Goal: Information Seeking & Learning: Learn about a topic

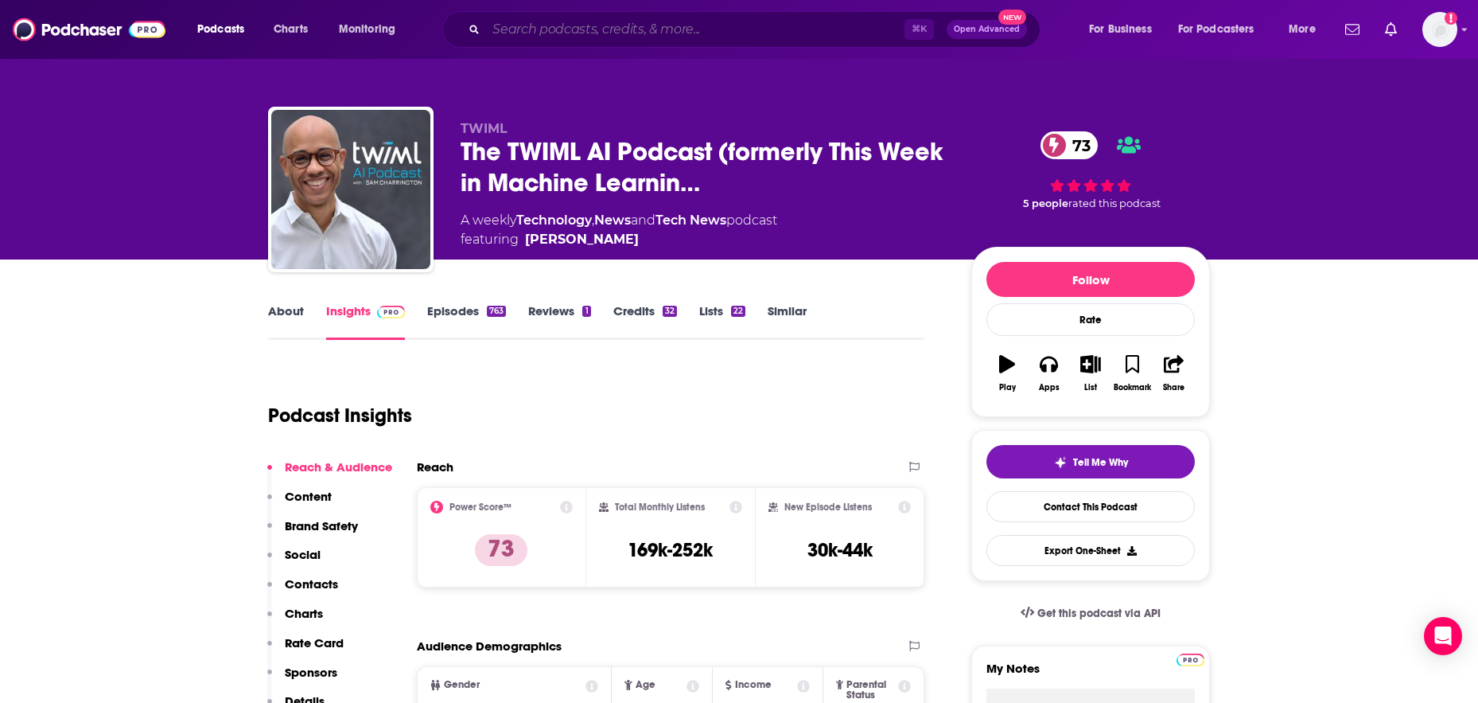
click at [606, 36] on input "Search podcasts, credits, & more..." at bounding box center [695, 29] width 419 height 25
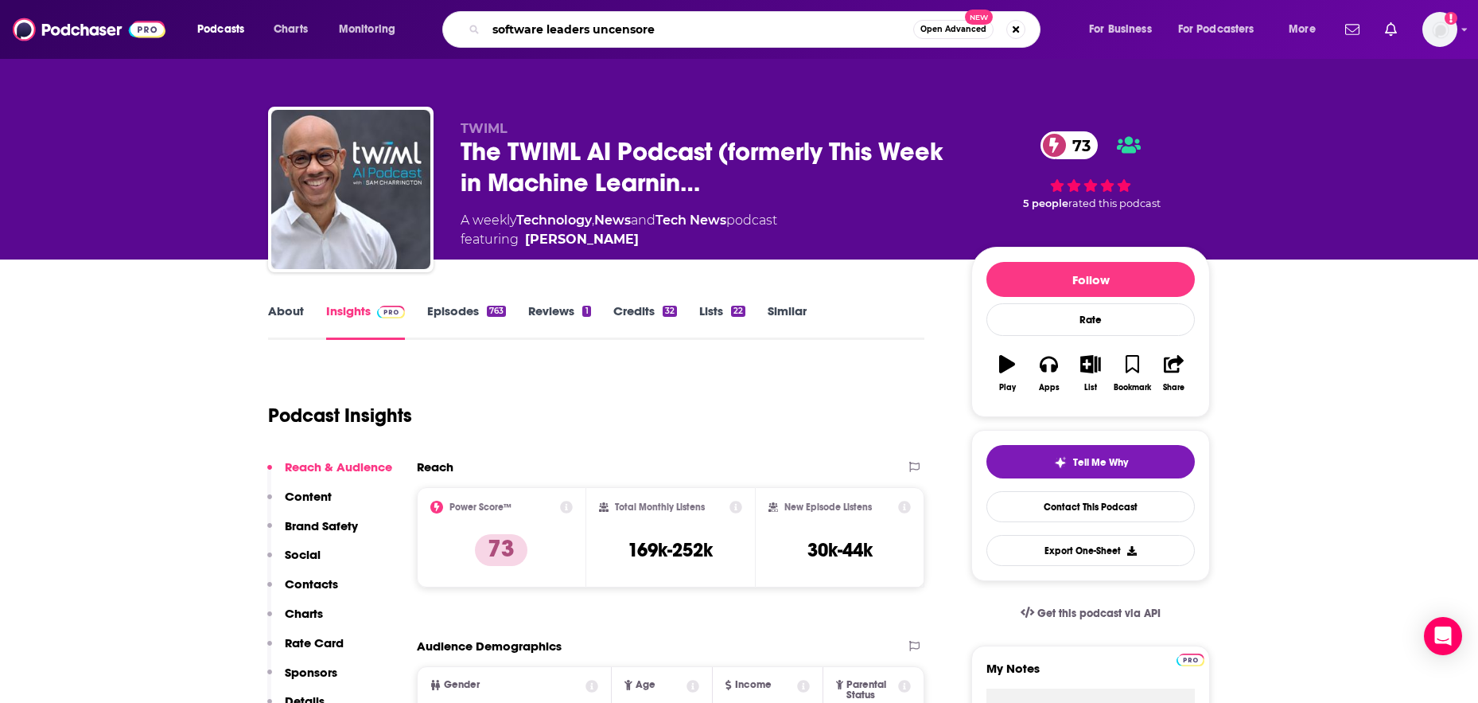
type input "software leaders uncensored"
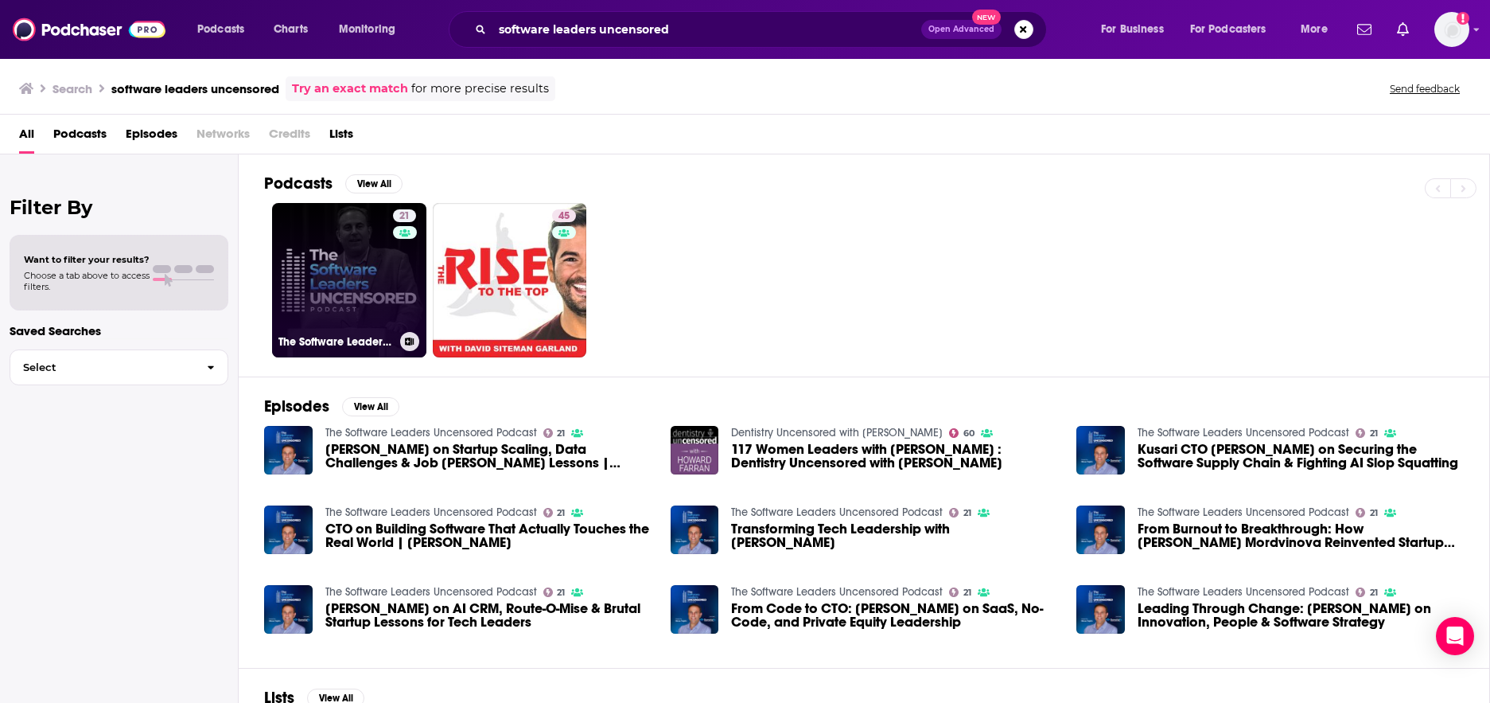
click at [324, 262] on link "21 The Software Leaders Uncensored Podcast" at bounding box center [349, 280] width 154 height 154
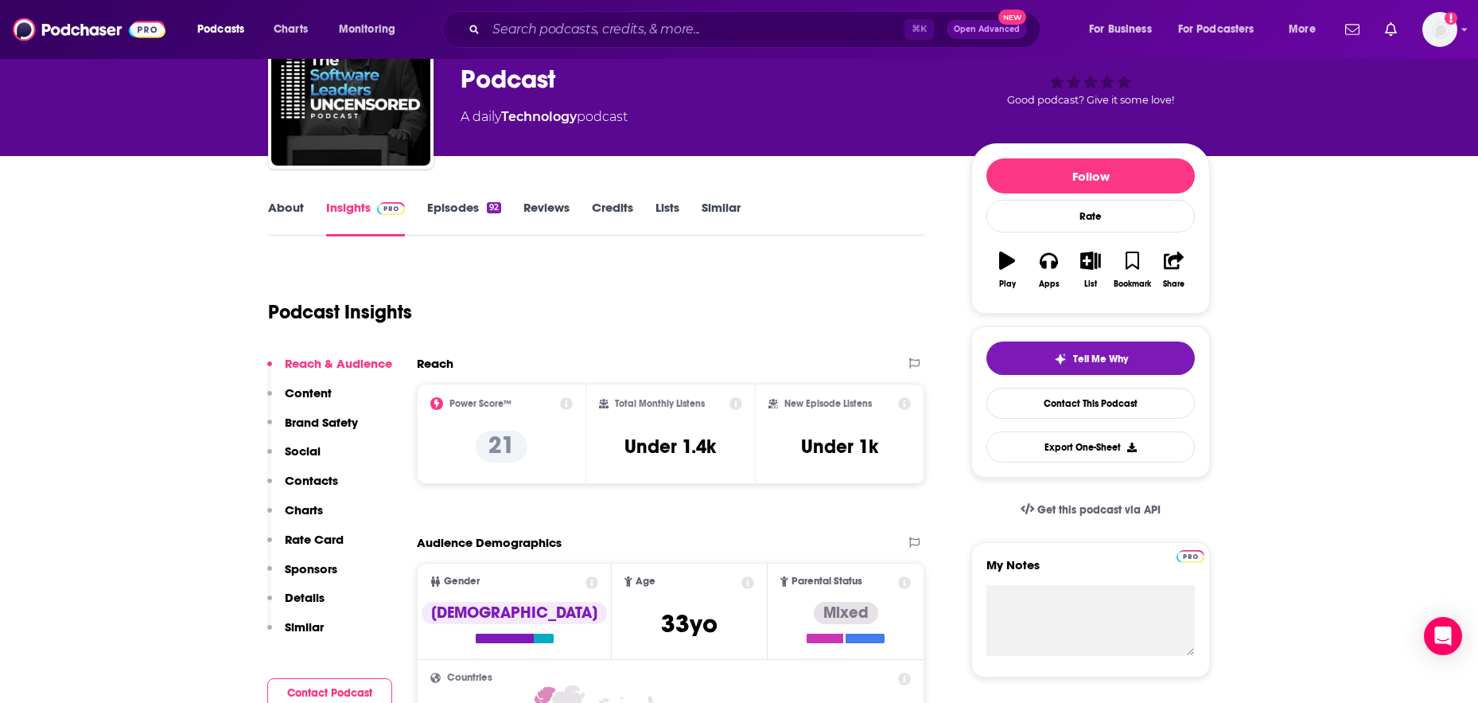
scroll to position [193, 0]
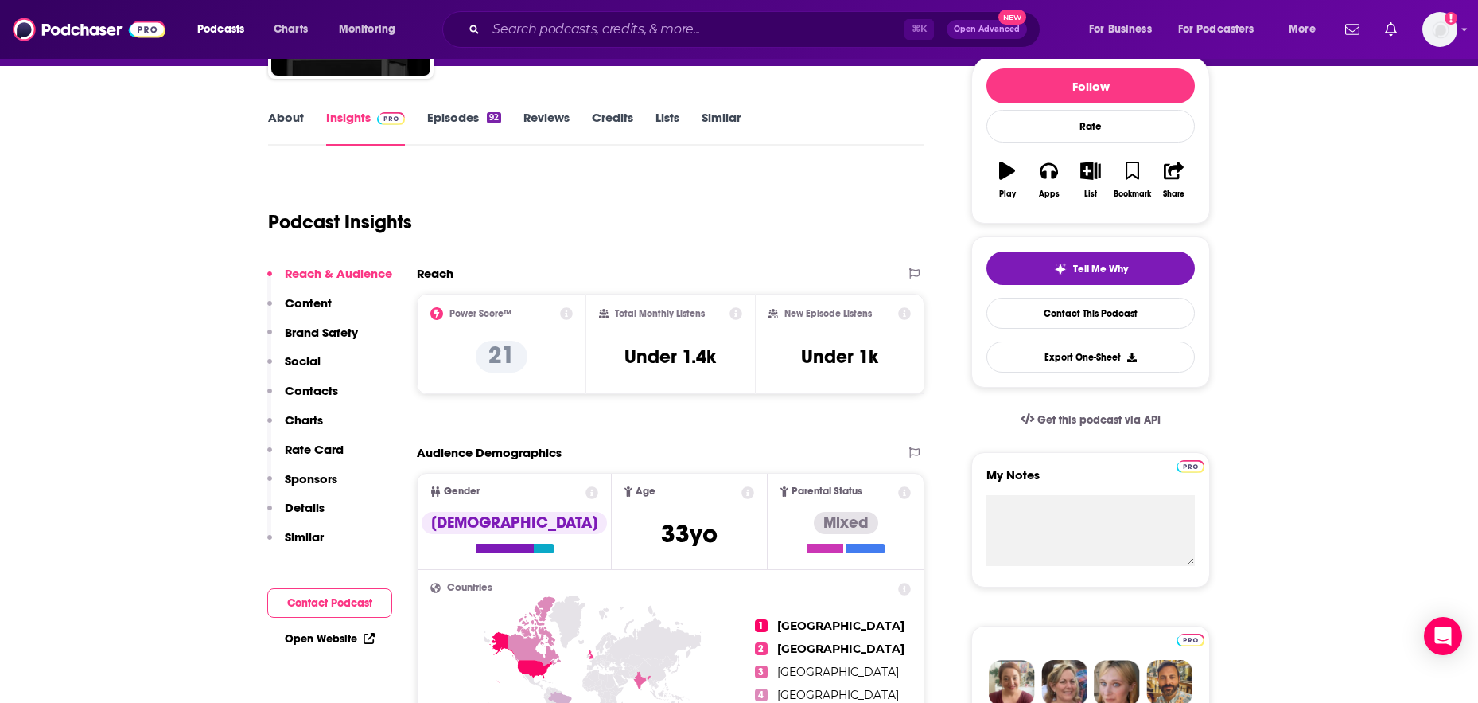
click at [321, 302] on p "Content" at bounding box center [308, 302] width 47 height 15
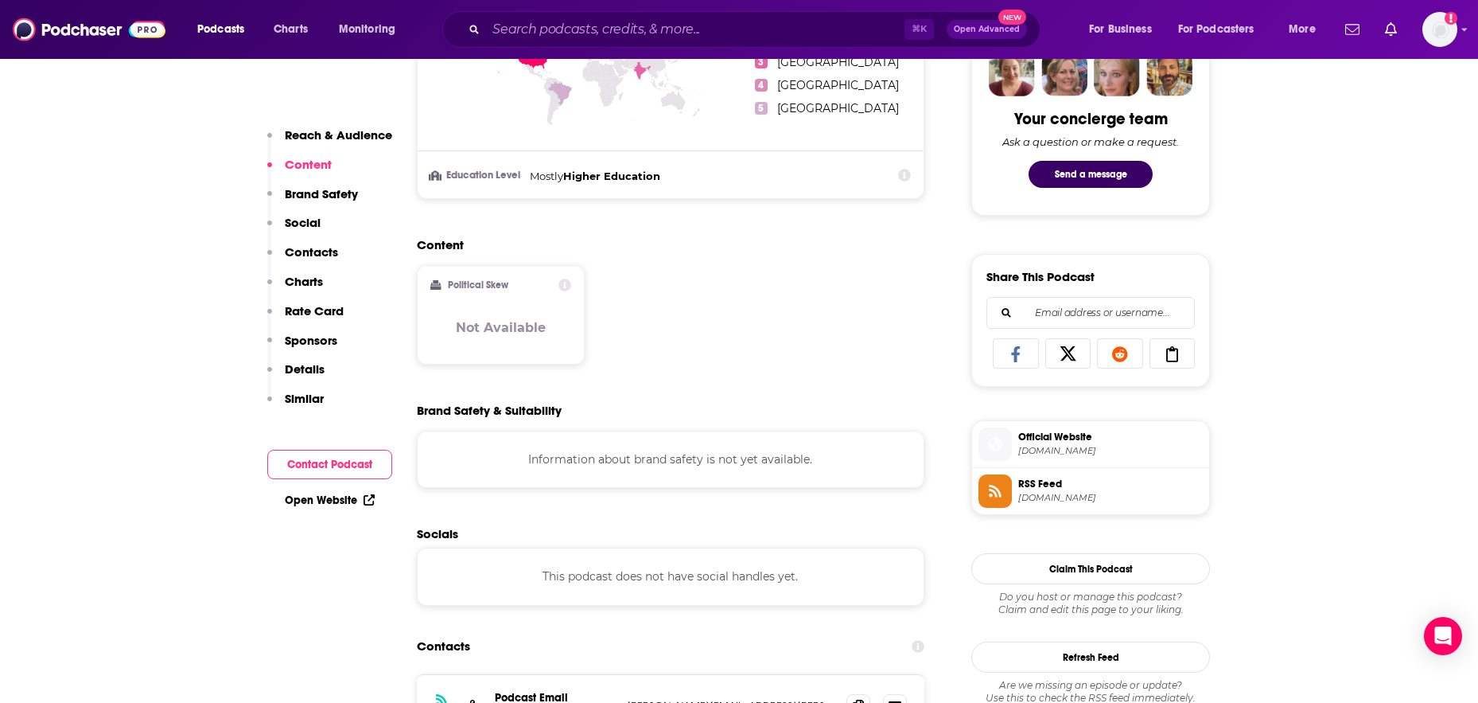
scroll to position [819, 0]
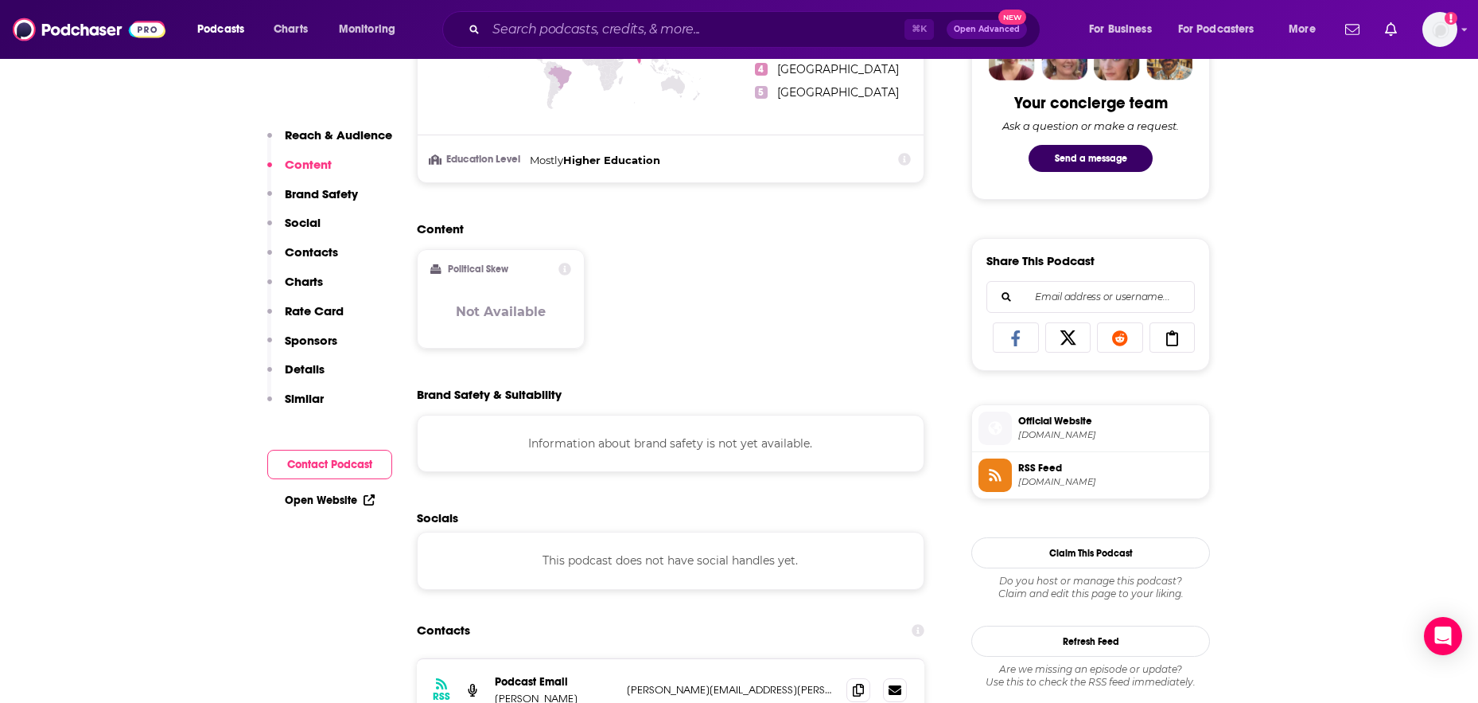
click at [332, 198] on p "Brand Safety" at bounding box center [321, 193] width 73 height 15
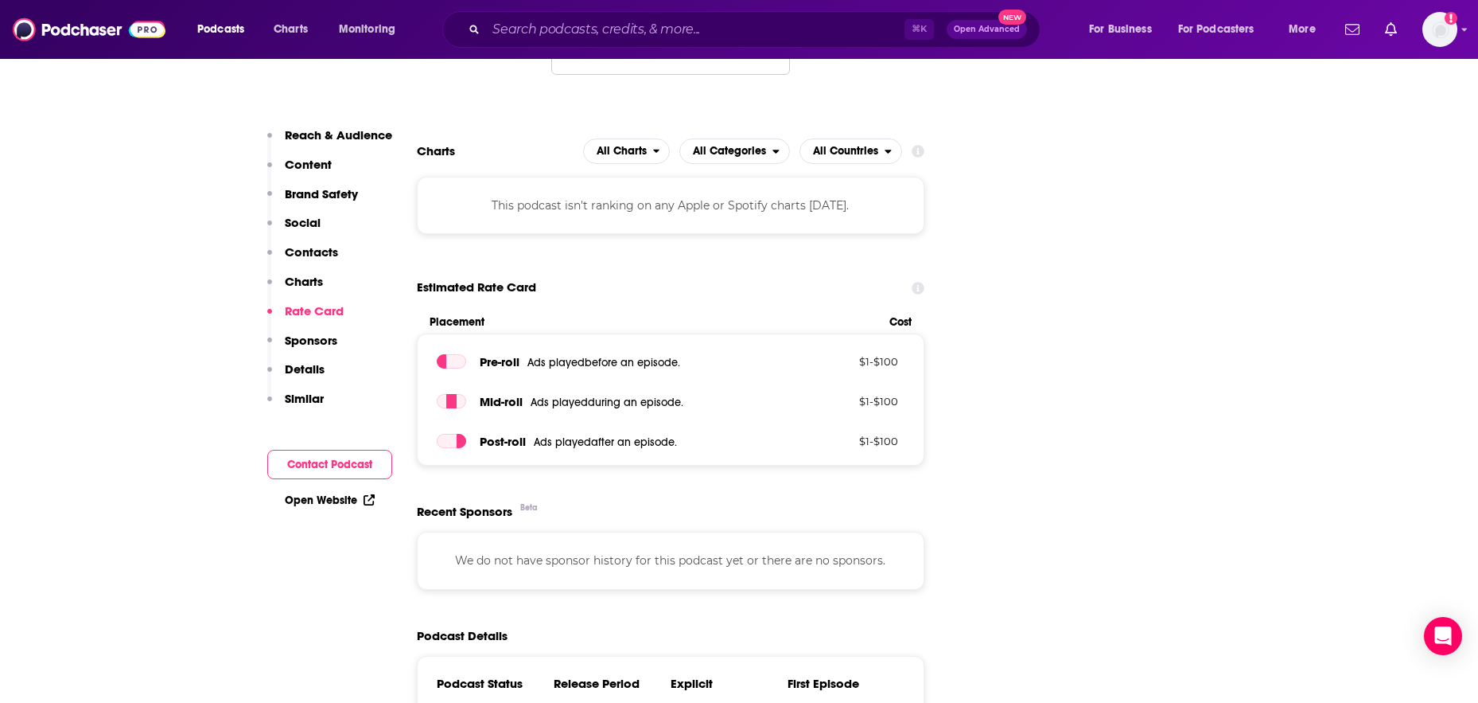
scroll to position [1369, 0]
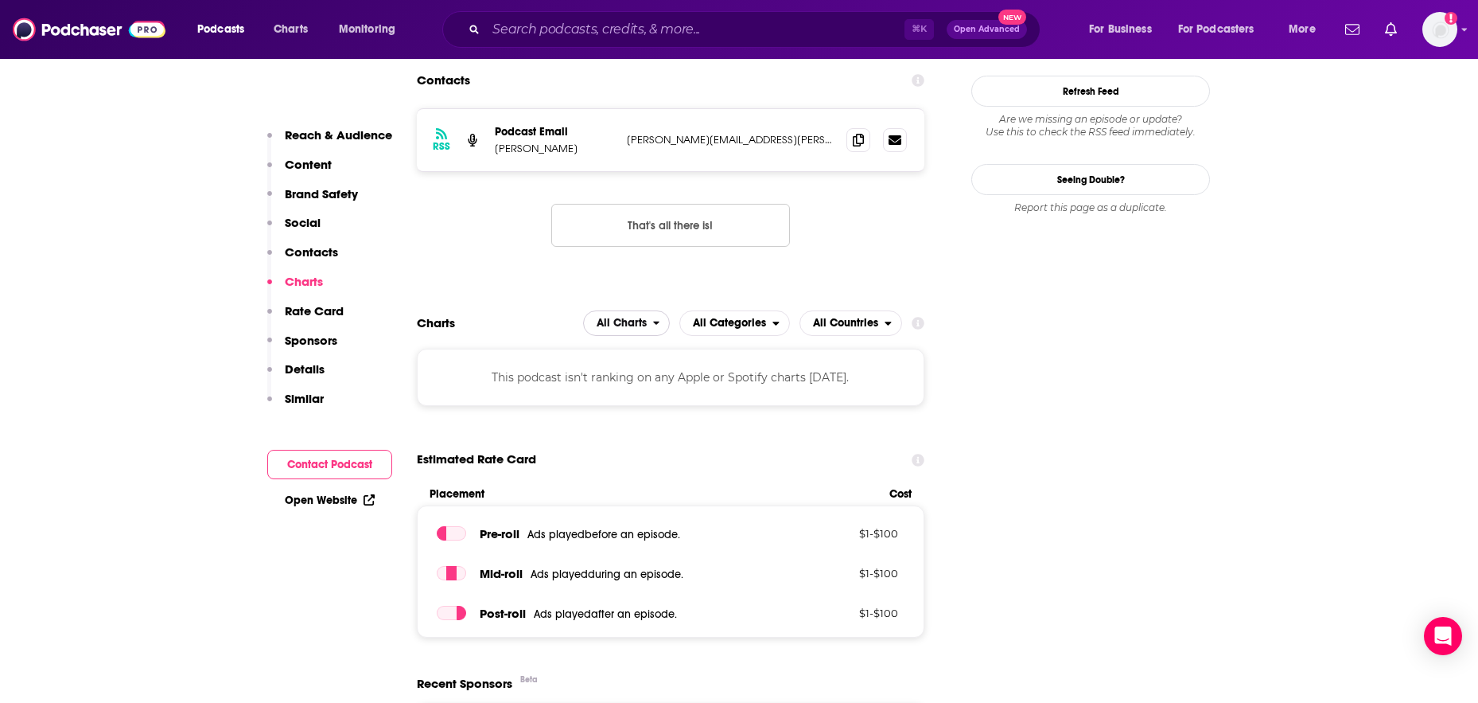
click at [640, 323] on span "All Charts" at bounding box center [622, 322] width 50 height 11
click at [640, 322] on span "All Charts" at bounding box center [622, 322] width 50 height 11
click at [638, 371] on span "Apple Charts" at bounding box center [627, 372] width 68 height 10
click at [641, 320] on span "Apple Charts" at bounding box center [613, 322] width 68 height 11
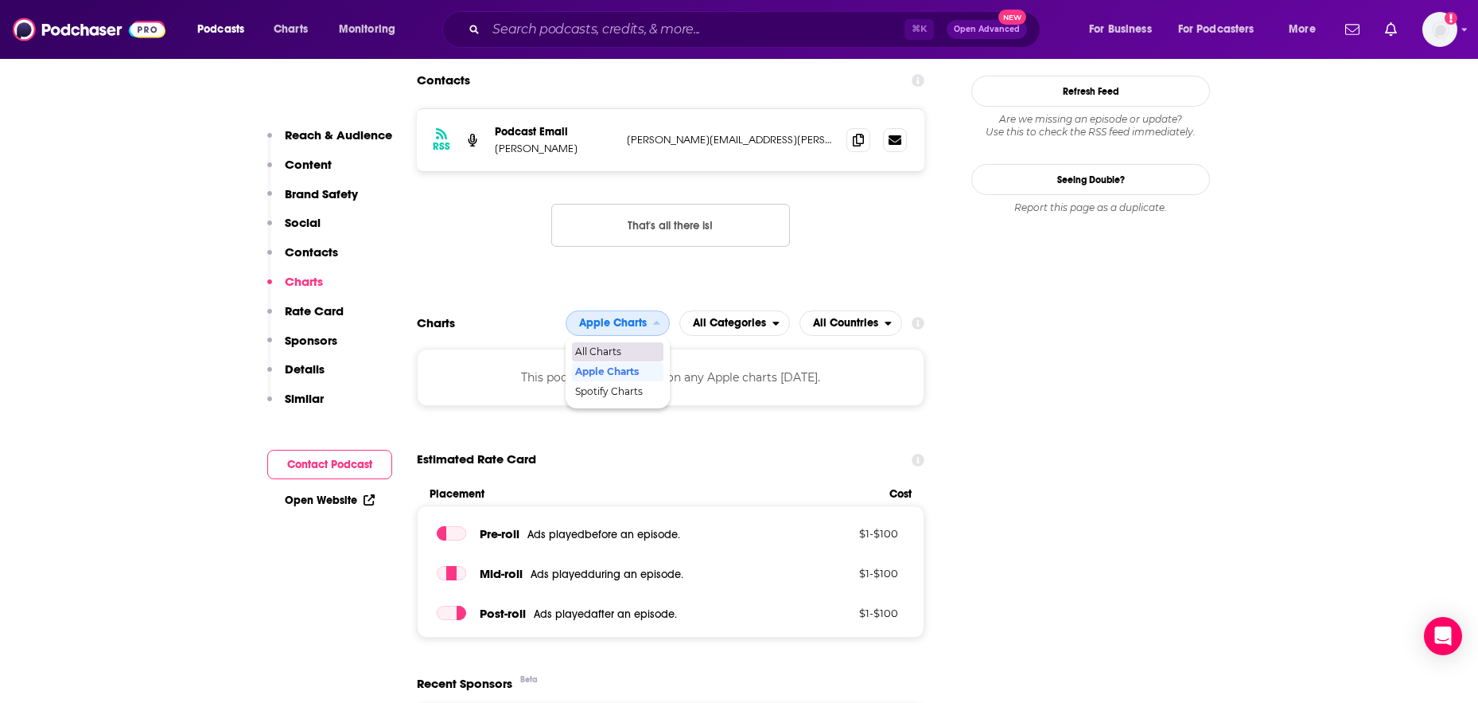
click at [632, 347] on span "All Charts" at bounding box center [617, 352] width 84 height 10
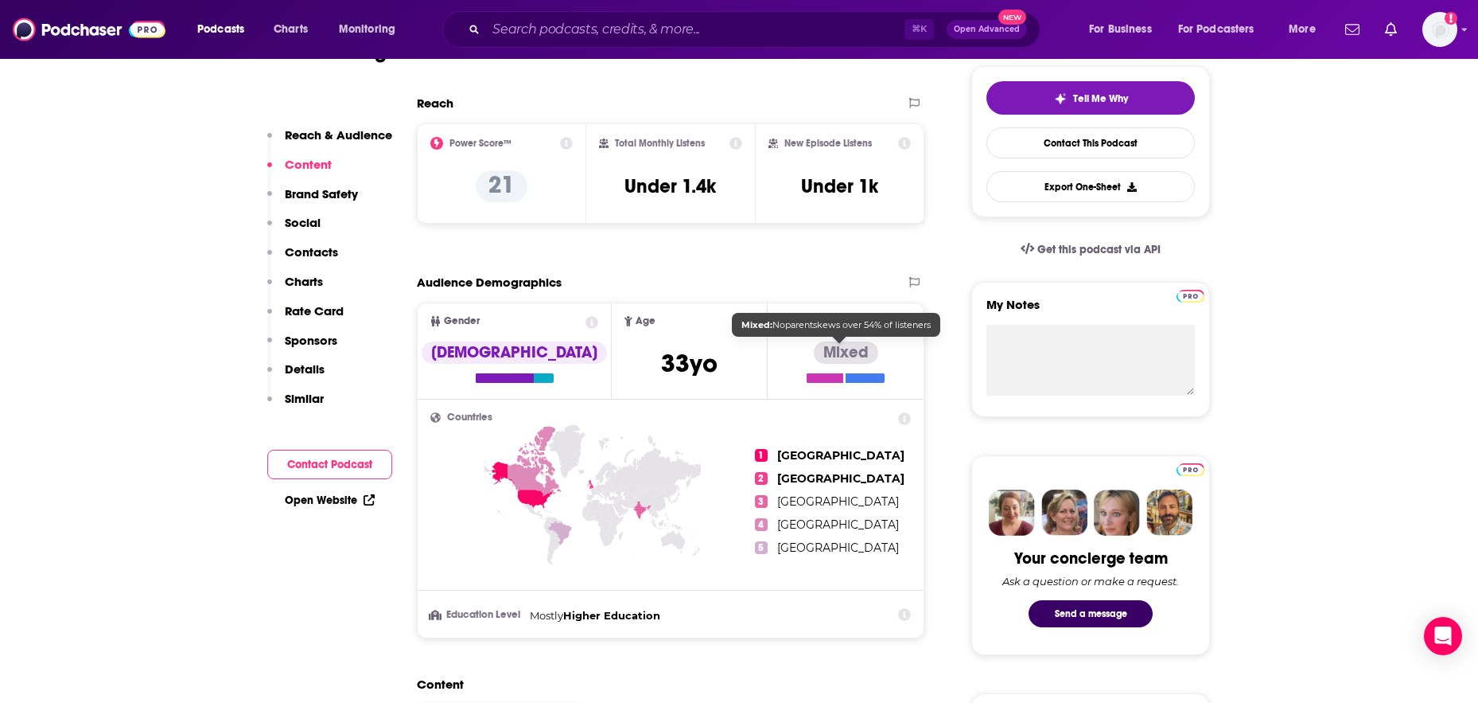
scroll to position [58, 0]
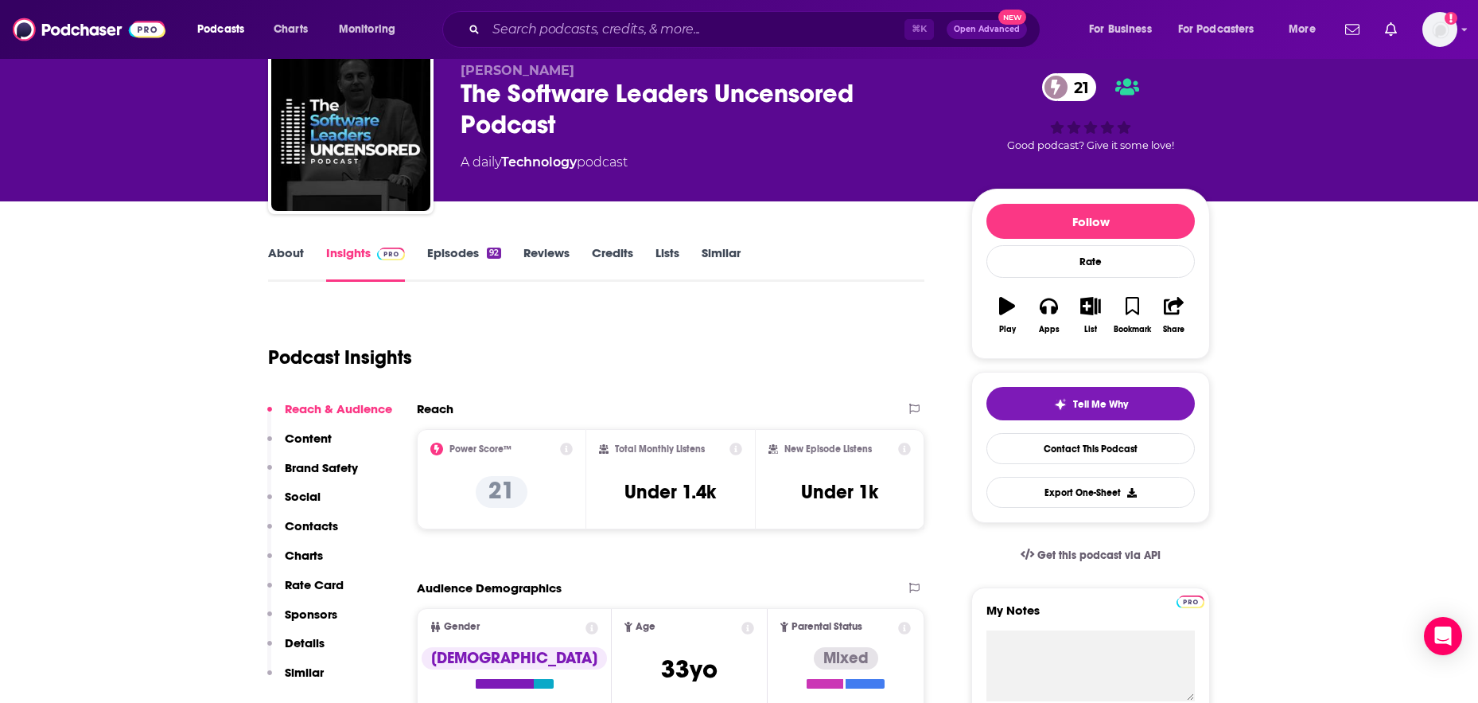
click at [465, 251] on link "Episodes 92" at bounding box center [464, 263] width 74 height 37
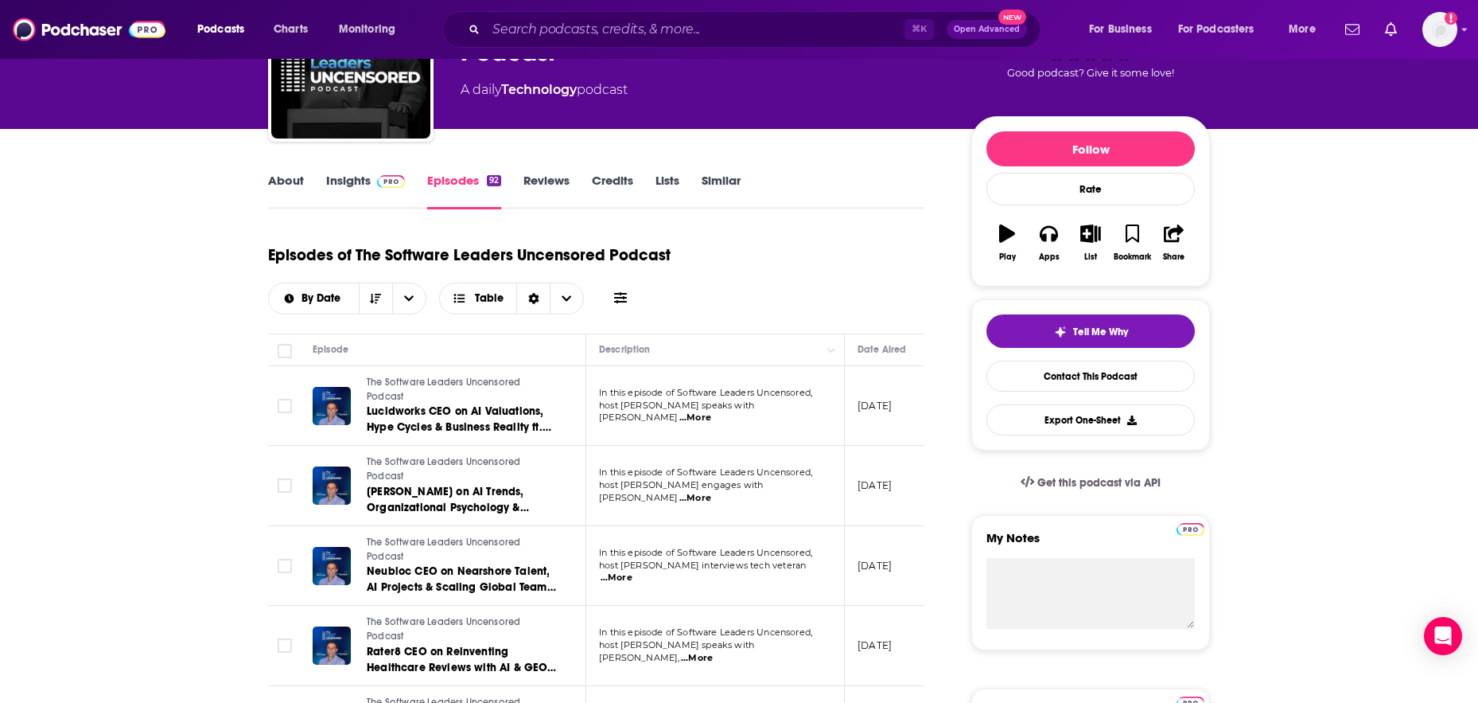
scroll to position [195, 0]
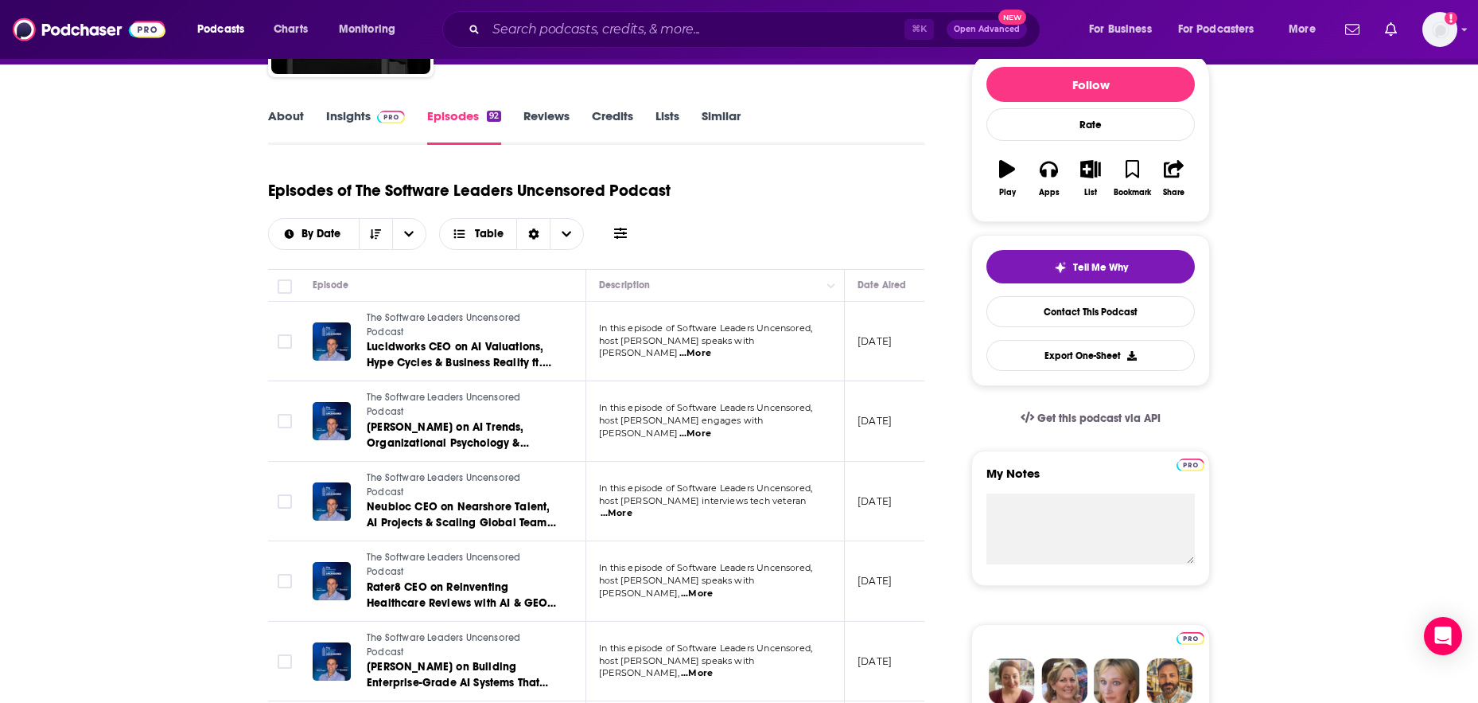
click at [711, 347] on span "...More" at bounding box center [696, 353] width 32 height 13
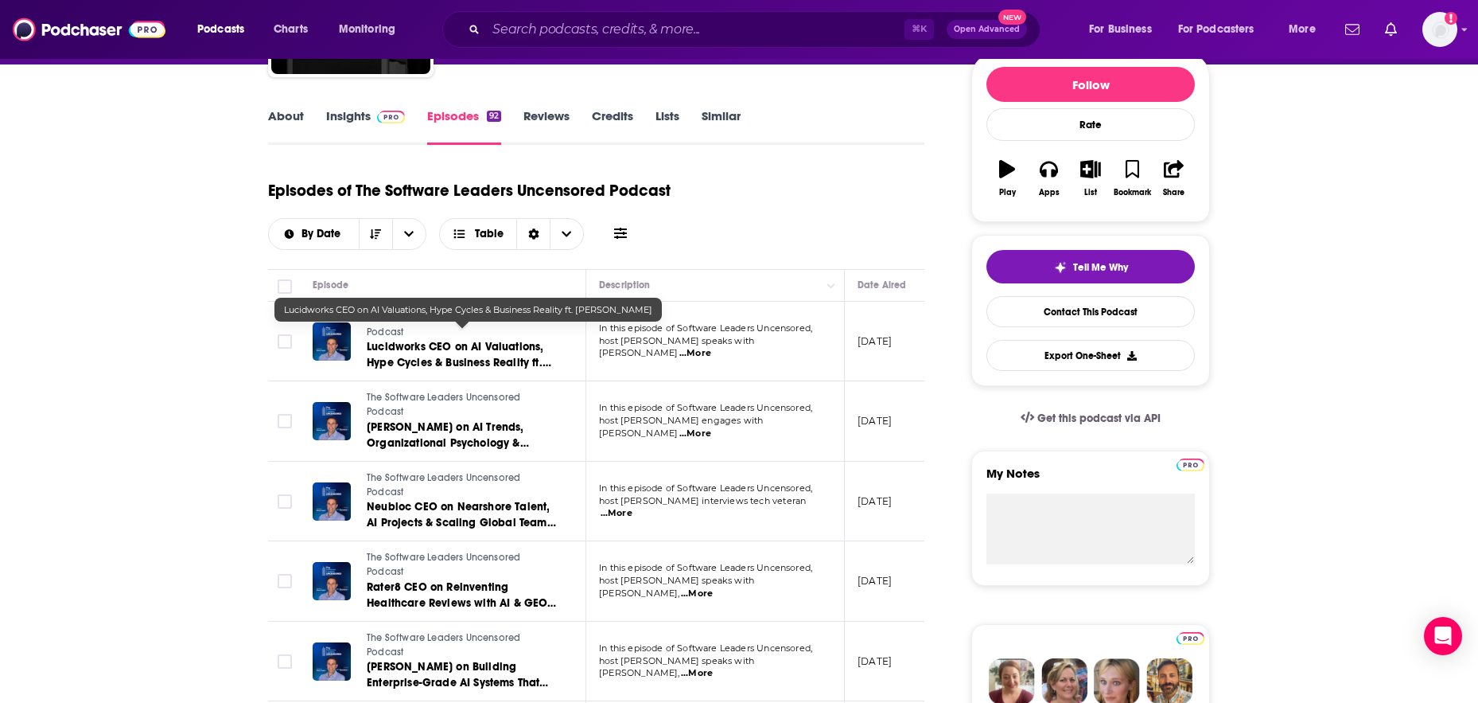
click at [472, 343] on span "Lucidworks CEO on AI Valuations, Hype Cycles & Business Reality ft. [PERSON_NAM…" at bounding box center [459, 362] width 185 height 45
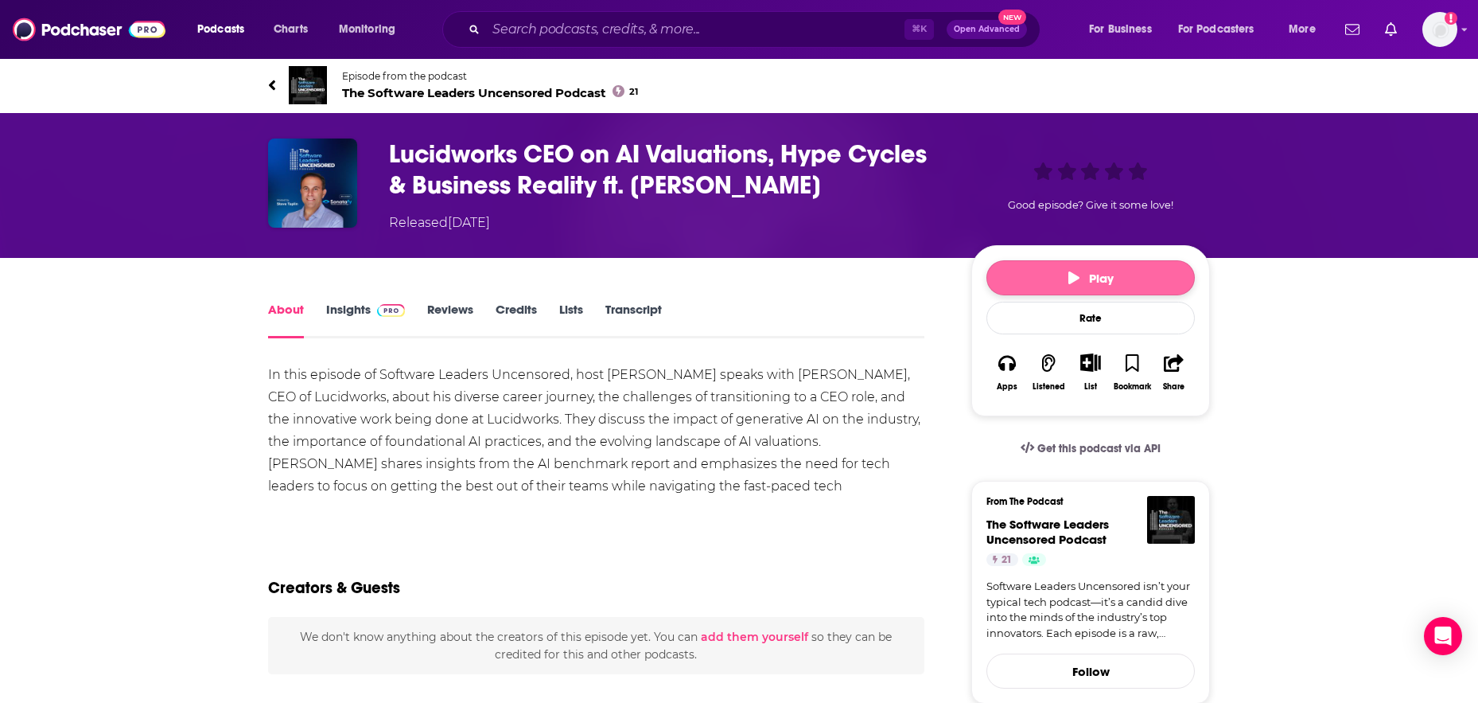
click at [1069, 278] on icon "button" at bounding box center [1074, 277] width 11 height 13
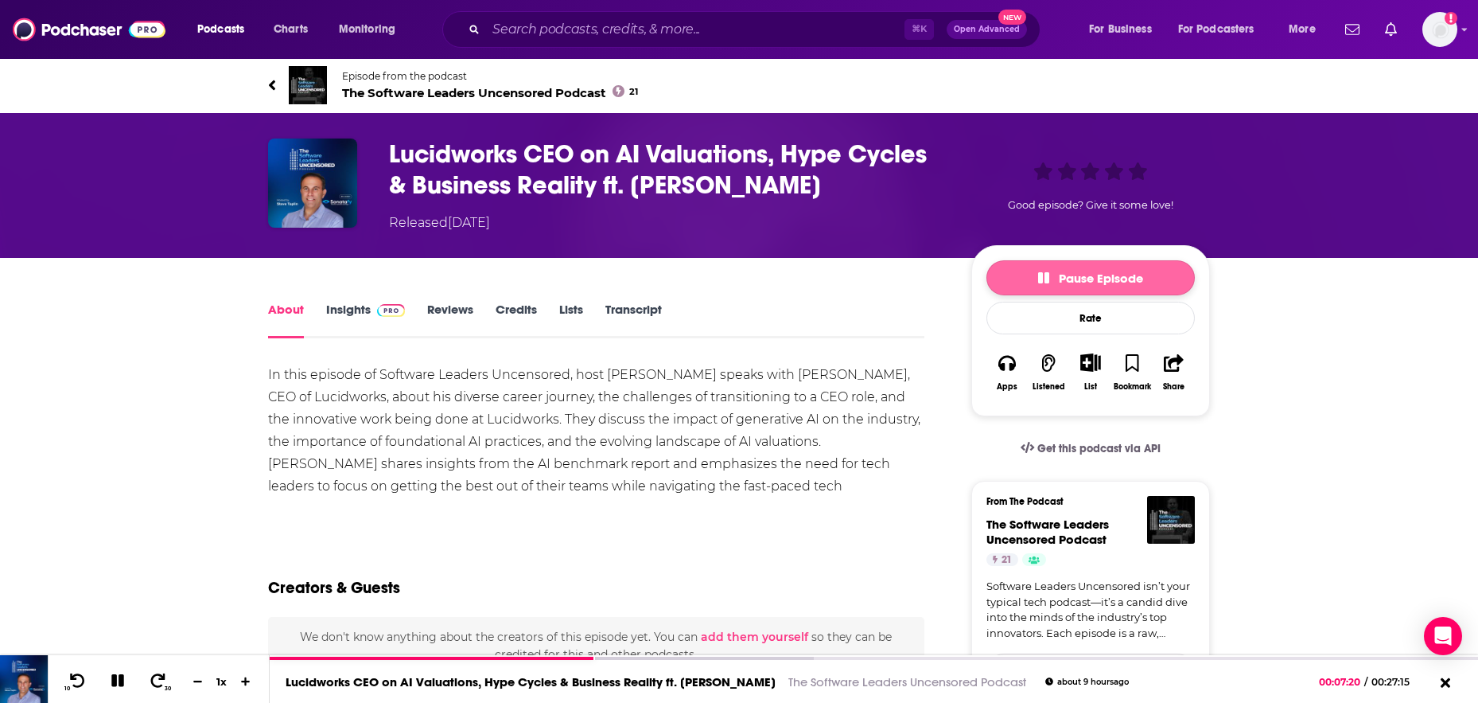
click at [1042, 280] on icon "button" at bounding box center [1043, 277] width 11 height 13
